Goal: Transaction & Acquisition: Purchase product/service

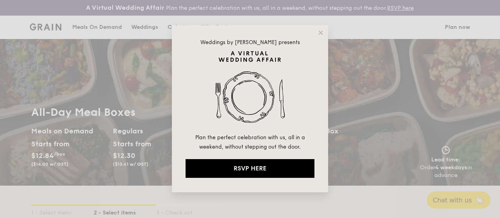
click at [317, 37] on div "Weddings by Grain presents Plan the perfect celebration with us, all in a weeke…" at bounding box center [250, 108] width 156 height 167
drag, startPoint x: 318, startPoint y: 32, endPoint x: 319, endPoint y: 37, distance: 5.9
click at [318, 32] on icon at bounding box center [320, 32] width 7 height 7
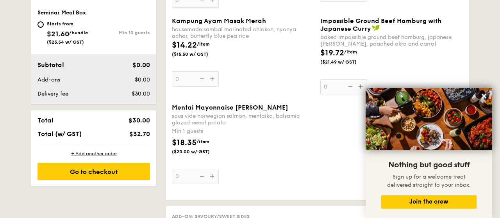
scroll to position [447, 0]
click at [483, 97] on icon at bounding box center [483, 96] width 5 height 5
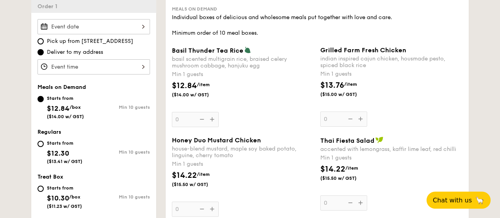
scroll to position [203, 0]
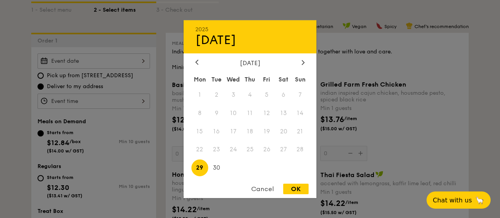
click at [92, 64] on input "Basil Thunder Tea [PERSON_NAME] scented multigrain rice, braised celery mushroo…" at bounding box center [93, 60] width 112 height 15
click at [303, 61] on icon at bounding box center [302, 62] width 3 height 5
click at [218, 112] on span "7" at bounding box center [216, 113] width 17 height 17
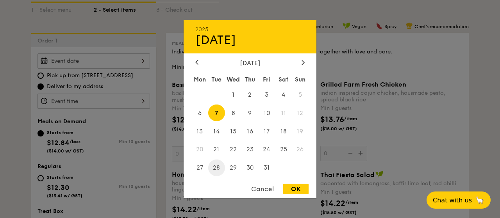
drag, startPoint x: 301, startPoint y: 189, endPoint x: 215, endPoint y: 164, distance: 89.4
click at [300, 189] on div "OK" at bounding box center [295, 189] width 25 height 11
type input "[DATE]"
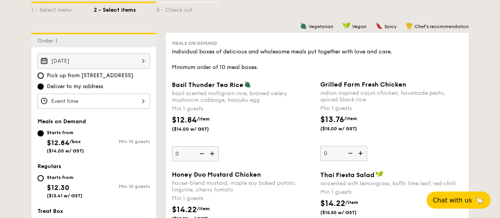
click at [71, 103] on input "Basil Thunder Tea [PERSON_NAME] scented multigrain rice, braised celery mushroo…" at bounding box center [93, 101] width 112 height 15
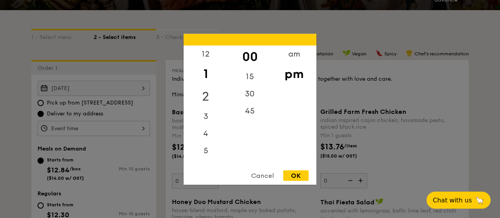
scroll to position [162, 0]
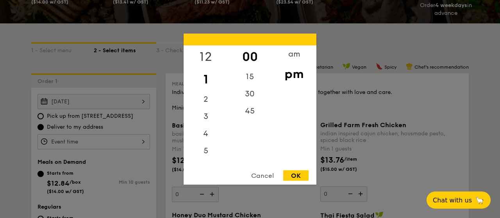
click at [207, 52] on div "12" at bounding box center [205, 56] width 44 height 23
click at [298, 177] on div "OK" at bounding box center [295, 175] width 25 height 11
type input "12:00PM"
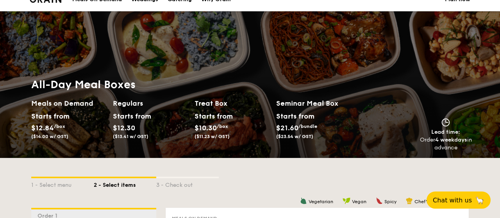
scroll to position [41, 0]
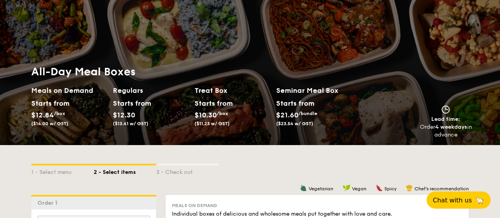
click at [301, 114] on span "/bundle" at bounding box center [307, 113] width 19 height 5
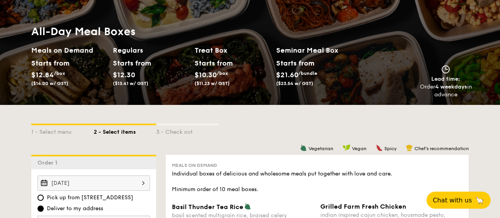
scroll to position [0, 0]
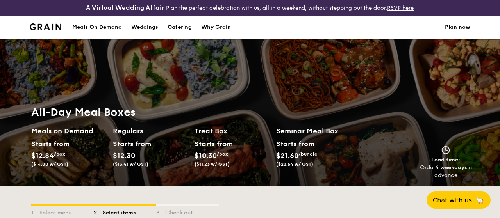
click at [49, 28] on img at bounding box center [46, 26] width 32 height 7
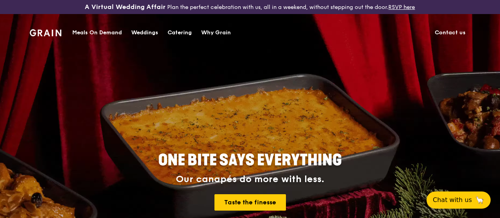
click at [187, 30] on div "Catering" at bounding box center [179, 32] width 24 height 23
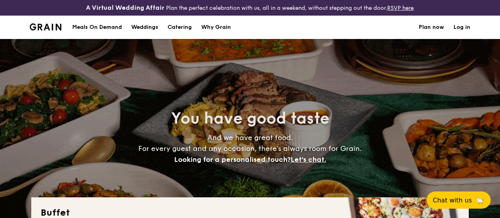
select select
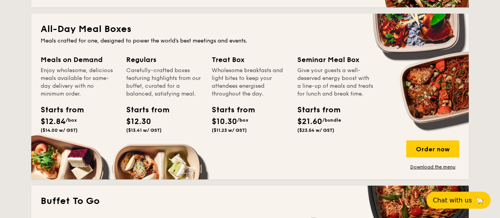
scroll to position [325, 0]
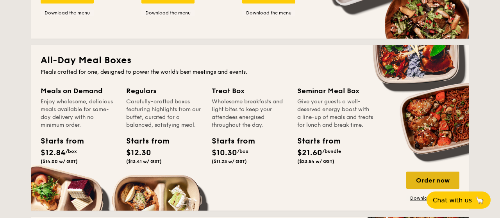
click at [438, 178] on div "Order now" at bounding box center [432, 180] width 53 height 17
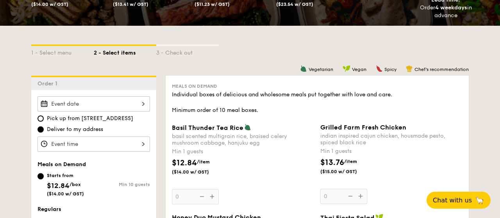
scroll to position [162, 0]
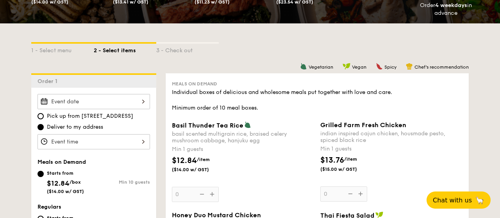
click at [100, 101] on input "Basil Thunder Tea [PERSON_NAME] scented multigrain rice, braised celery mushroo…" at bounding box center [93, 101] width 112 height 15
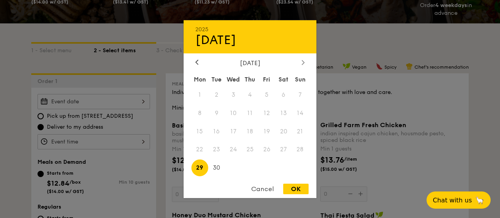
click at [305, 61] on div at bounding box center [302, 62] width 7 height 7
click at [216, 112] on span "7" at bounding box center [216, 113] width 17 height 17
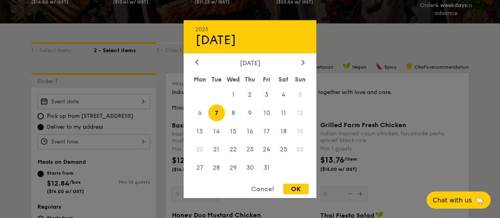
click at [293, 191] on div "OK" at bounding box center [295, 189] width 25 height 11
type input "[DATE]"
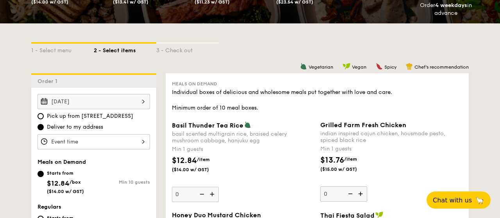
click at [98, 144] on input "Basil Thunder Tea [PERSON_NAME] scented multigrain rice, braised celery mushroo…" at bounding box center [93, 141] width 112 height 15
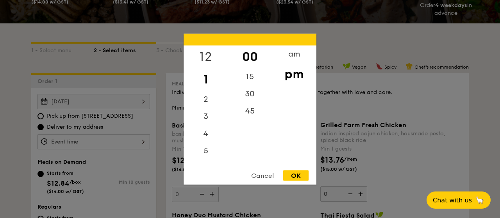
click at [205, 51] on div "12" at bounding box center [205, 56] width 44 height 23
drag, startPoint x: 290, startPoint y: 174, endPoint x: 260, endPoint y: 160, distance: 33.2
click at [290, 174] on div "OK" at bounding box center [295, 175] width 25 height 11
type input "12:00PM"
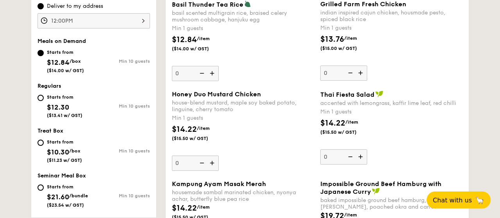
scroll to position [284, 0]
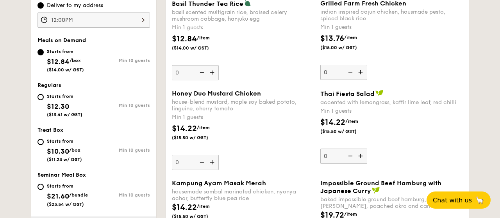
click at [99, 71] on div "Starts from $12.84 /box ($14.00 w/ GST) Min 10 guests" at bounding box center [93, 60] width 112 height 26
click at [40, 95] on input "Starts from $12.30 ($13.41 w/ GST) Min 10 guests" at bounding box center [40, 97] width 6 height 6
radio input "true"
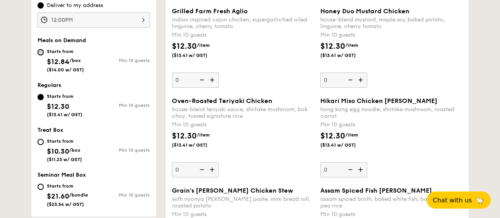
click at [42, 51] on input "Starts from $12.84 /box ($14.00 w/ GST) Min 10 guests" at bounding box center [40, 52] width 6 height 6
radio input "true"
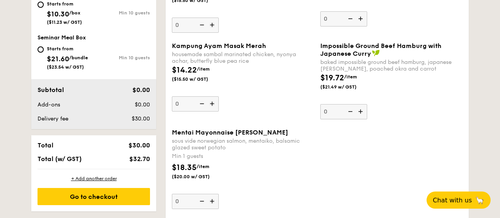
scroll to position [325, 0]
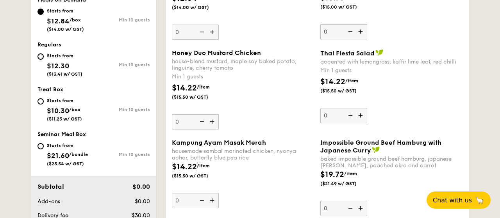
click at [40, 56] on input "Starts from $12.30 ($13.41 w/ GST) Min 10 guests" at bounding box center [40, 56] width 6 height 6
radio input "true"
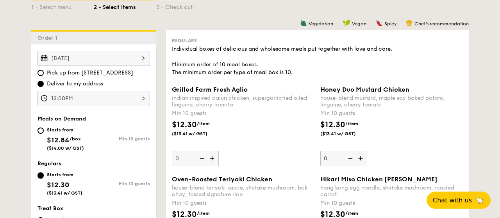
scroll to position [162, 0]
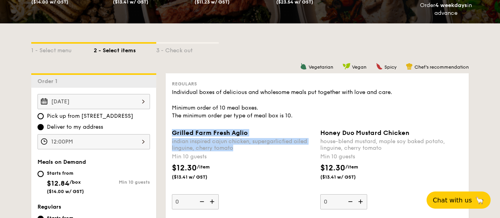
drag, startPoint x: 173, startPoint y: 134, endPoint x: 237, endPoint y: 150, distance: 66.6
click at [237, 150] on div "Grilled Farm Fresh Aglio indian inspired cajun chicken, supergarlicfied oiled l…" at bounding box center [243, 140] width 142 height 22
copy div "Grilled Farm Fresh Aglio indian inspired cajun chicken, supergarlicfied oiled l…"
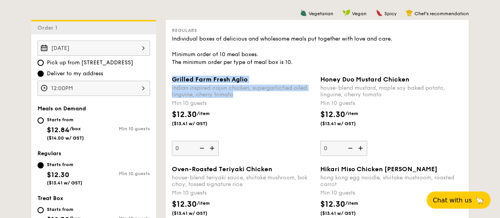
scroll to position [203, 0]
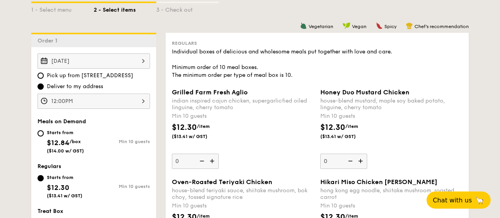
click at [254, 135] on div "$12.30 /item ($13.41 w/ GST)" at bounding box center [243, 135] width 148 height 27
click at [219, 154] on input "0" at bounding box center [195, 161] width 47 height 15
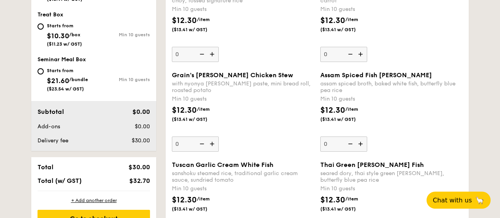
scroll to position [447, 0]
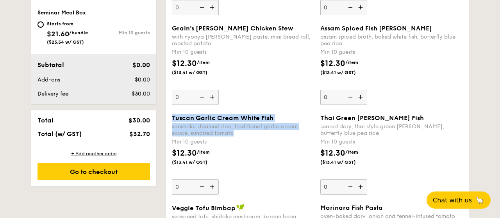
drag, startPoint x: 172, startPoint y: 116, endPoint x: 263, endPoint y: 131, distance: 92.2
click at [263, 131] on div "Tuscan Garlic Cream White Fish sanshoku steamed rice, traditional garlic cream …" at bounding box center [243, 125] width 142 height 22
copy div "Tuscan Garlic Cream White Fish sanshoku steamed rice, traditional garlic cream …"
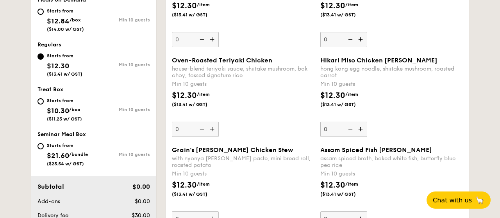
scroll to position [244, 0]
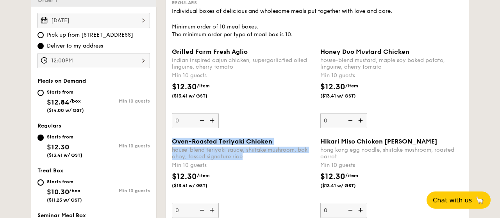
drag, startPoint x: 173, startPoint y: 139, endPoint x: 264, endPoint y: 155, distance: 91.9
click at [264, 155] on div "Oven-Roasted Teriyaki Chicken house-blend teriyaki sauce, shiitake mushroom, bo…" at bounding box center [243, 149] width 142 height 22
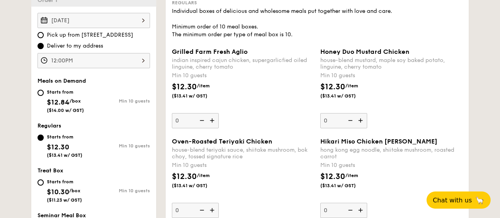
click at [249, 160] on div "Oven-Roasted Teriyaki Chicken house-blend teriyaki sauce, shiitake mushroom, bo…" at bounding box center [243, 178] width 142 height 80
click at [219, 203] on input "0" at bounding box center [195, 210] width 47 height 15
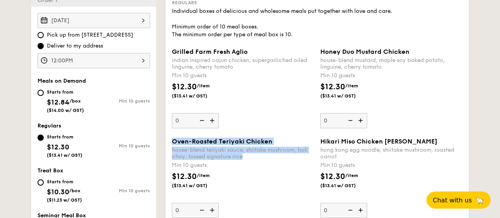
drag, startPoint x: 172, startPoint y: 140, endPoint x: 252, endPoint y: 157, distance: 81.3
click at [252, 157] on div "Oven-Roasted Teriyaki Chicken house-blend teriyaki sauce, shiitake mushroom, bo…" at bounding box center [243, 149] width 142 height 22
copy div "Oven-Roasted Teriyaki Chicken house-blend teriyaki sauce, shiitake mushroom, bo…"
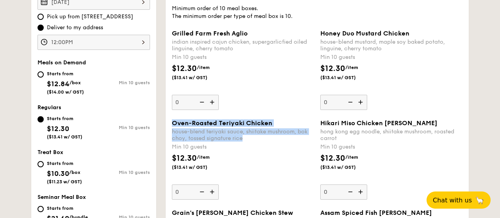
scroll to position [203, 0]
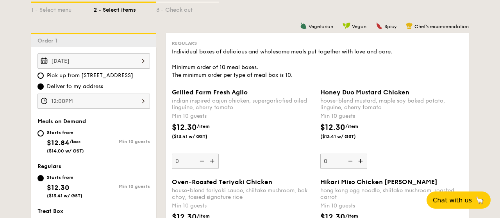
click at [278, 130] on div "$12.30 /item ($13.41 w/ GST)" at bounding box center [243, 135] width 148 height 27
click at [219, 154] on input "0" at bounding box center [195, 161] width 47 height 15
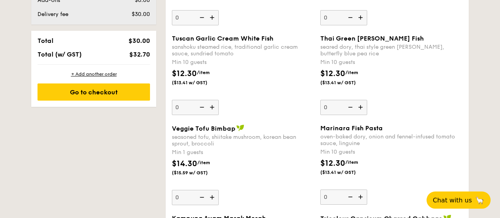
scroll to position [528, 0]
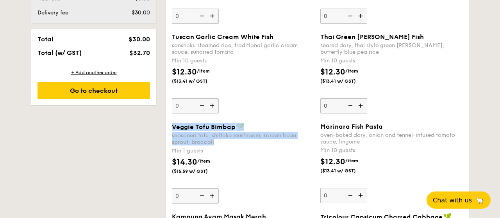
drag, startPoint x: 172, startPoint y: 124, endPoint x: 230, endPoint y: 142, distance: 60.8
click at [230, 142] on div "Veggie Tofu Bimbap seasoned tofu, shiitake mushroom, korean bean sprout, brocco…" at bounding box center [243, 134] width 142 height 23
copy div "Veggie Tofu Bimbap seasoned tofu, shiitake mushroom, korean bean sprout, brocco…"
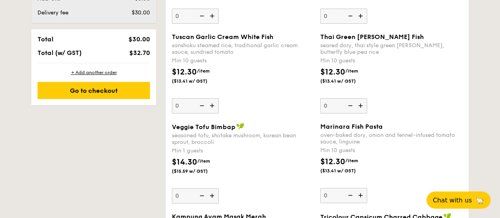
click at [290, 148] on div "Min 1 guests" at bounding box center [243, 151] width 142 height 8
click at [219, 189] on input "0" at bounding box center [195, 196] width 47 height 15
drag, startPoint x: 173, startPoint y: 124, endPoint x: 227, endPoint y: 129, distance: 54.1
click at [233, 126] on span "Veggie Tofu Bimbap" at bounding box center [204, 126] width 64 height 7
click at [227, 129] on div "Veggie Tofu Bimbap seasoned tofu, shiitake mushroom, korean bean sprout, brocco…" at bounding box center [243, 134] width 142 height 23
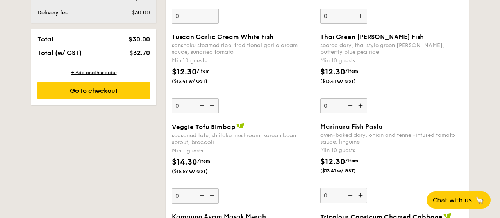
click at [219, 189] on input "0" at bounding box center [195, 196] width 47 height 15
drag, startPoint x: 207, startPoint y: 129, endPoint x: 235, endPoint y: 126, distance: 27.5
click at [235, 126] on div "Veggie Tofu Bimbap" at bounding box center [243, 127] width 142 height 8
drag, startPoint x: 173, startPoint y: 123, endPoint x: 233, endPoint y: 127, distance: 60.2
click at [233, 127] on span "Veggie Tofu Bimbap" at bounding box center [204, 126] width 64 height 7
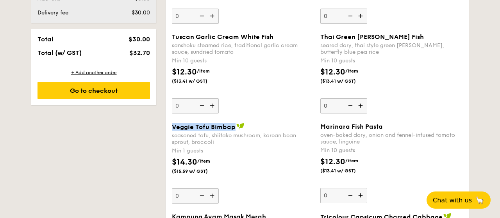
copy span "Veggie Tofu Bimbap"
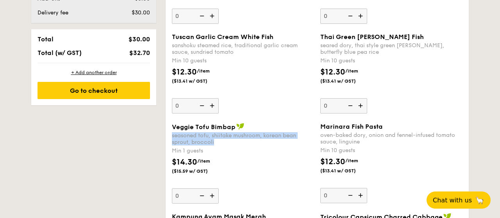
drag, startPoint x: 170, startPoint y: 134, endPoint x: 229, endPoint y: 142, distance: 59.2
click at [229, 142] on div "Veggie Tofu Bimbap seasoned tofu, shiitake mushroom, korean bean sprout, brocco…" at bounding box center [243, 163] width 148 height 81
copy div "seasoned tofu, shiitake mushroom, korean bean sprout, broccoli"
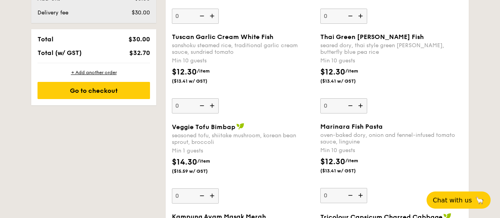
click at [246, 207] on div "Veggie Tofu Bimbap seasoned tofu, shiitake mushroom, korean bean sprout, brocco…" at bounding box center [317, 168] width 297 height 90
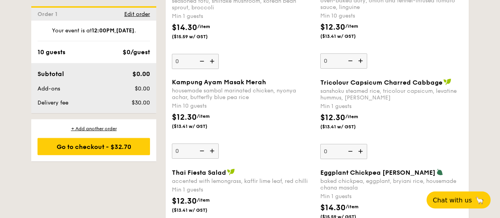
scroll to position [690, 0]
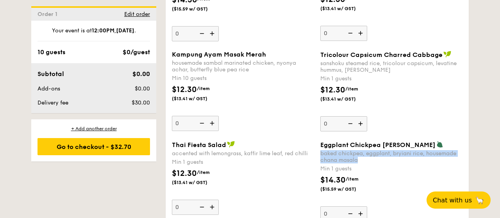
drag, startPoint x: 319, startPoint y: 151, endPoint x: 365, endPoint y: 158, distance: 47.0
click at [365, 158] on div "Eggplant Chickpea Masala Briyani baked chickpea, eggplant, bryiani rice, housem…" at bounding box center [391, 181] width 148 height 81
copy div "baked chickpea, eggplant, bryiani rice, housemade chana masala"
drag, startPoint x: 319, startPoint y: 142, endPoint x: 427, endPoint y: 142, distance: 108.5
click at [427, 142] on div "Eggplant Chickpea Masala Briyani baked chickpea, eggplant, bryiani rice, housem…" at bounding box center [391, 181] width 148 height 81
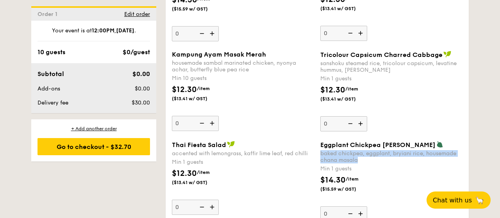
copy span "Eggplant Chickpea [PERSON_NAME]"
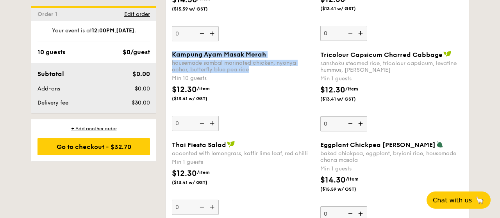
drag, startPoint x: 171, startPoint y: 50, endPoint x: 266, endPoint y: 66, distance: 96.3
click at [266, 66] on div "Kampung Ayam Masak Merah housemade sambal marinated chicken, nyonya achar, butt…" at bounding box center [243, 91] width 148 height 80
copy div "Kampung Ayam Masak Merah housemade sambal marinated chicken, nyonya achar, butt…"
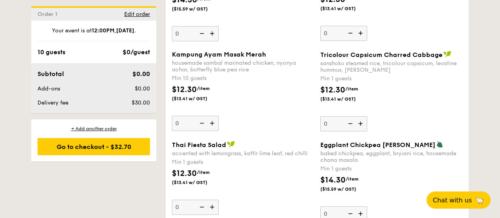
click at [246, 112] on div "Kampung Ayam Masak Merah housemade sambal marinated chicken, nyonya achar, butt…" at bounding box center [243, 91] width 142 height 80
click at [219, 116] on input "0" at bounding box center [195, 123] width 47 height 15
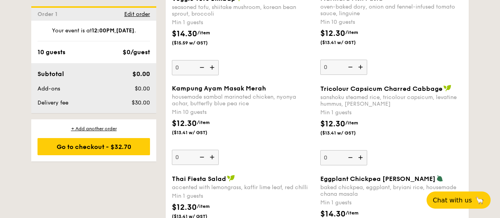
scroll to position [609, 0]
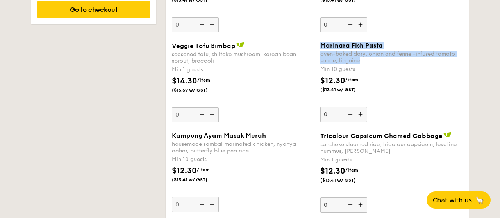
drag, startPoint x: 320, startPoint y: 42, endPoint x: 363, endPoint y: 60, distance: 46.0
click at [363, 60] on div "Marinara Fish Pasta oven-baked dory, onion and fennel-infused tomato sauce, lin…" at bounding box center [391, 53] width 142 height 22
copy div "Marinara Fish Pasta oven-baked dory, onion and fennel-infused tomato sauce, lin…"
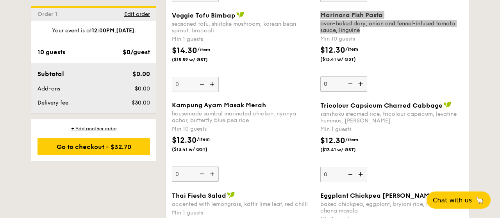
scroll to position [650, 0]
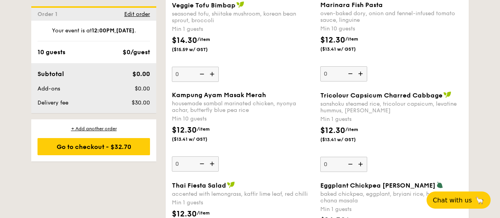
drag, startPoint x: 319, startPoint y: 92, endPoint x: 442, endPoint y: 95, distance: 123.0
click at [442, 95] on div "Tricolour Capsicum Charred Cabbage sanshoku steamed rice, tricolour capsicum, l…" at bounding box center [391, 131] width 148 height 81
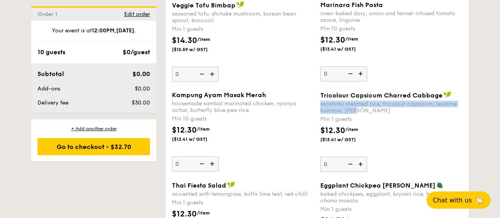
drag, startPoint x: 355, startPoint y: 109, endPoint x: 320, endPoint y: 103, distance: 35.2
click at [320, 103] on div "sanshoku steamed rice, tricolour capsicum, levatine hummus, [PERSON_NAME]" at bounding box center [391, 107] width 142 height 13
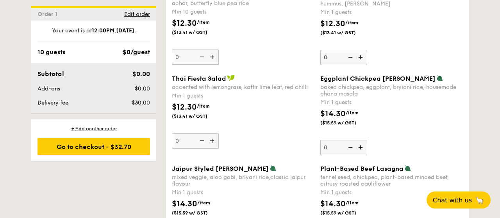
scroll to position [771, 0]
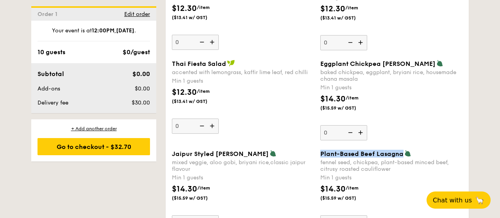
drag, startPoint x: 319, startPoint y: 151, endPoint x: 400, endPoint y: 150, distance: 81.2
click at [400, 150] on div "Plant-Based Beef Lasagna fennel seed, chickpea, plant-based minced beef, citrus…" at bounding box center [391, 190] width 148 height 81
click at [247, 185] on div "$14.30 /item ($15.59 w/ GST)" at bounding box center [243, 196] width 148 height 27
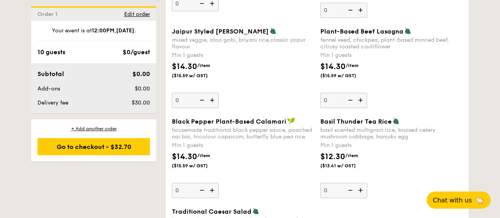
scroll to position [842, 0]
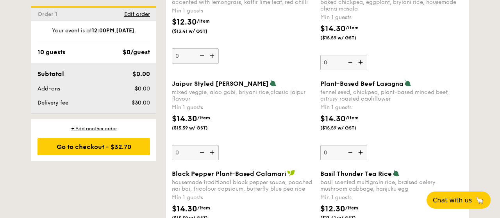
drag, startPoint x: 173, startPoint y: 80, endPoint x: 261, endPoint y: 82, distance: 87.8
click at [261, 82] on span "Jaipur Styled [PERSON_NAME]" at bounding box center [220, 83] width 97 height 7
drag, startPoint x: 171, startPoint y: 89, endPoint x: 200, endPoint y: 95, distance: 29.0
click at [200, 95] on div "Jaipur Styled Veggie Briyani mixed veggie, aloo gobi, briyani rice,classic jaip…" at bounding box center [243, 120] width 148 height 81
